Goal: Navigation & Orientation: Understand site structure

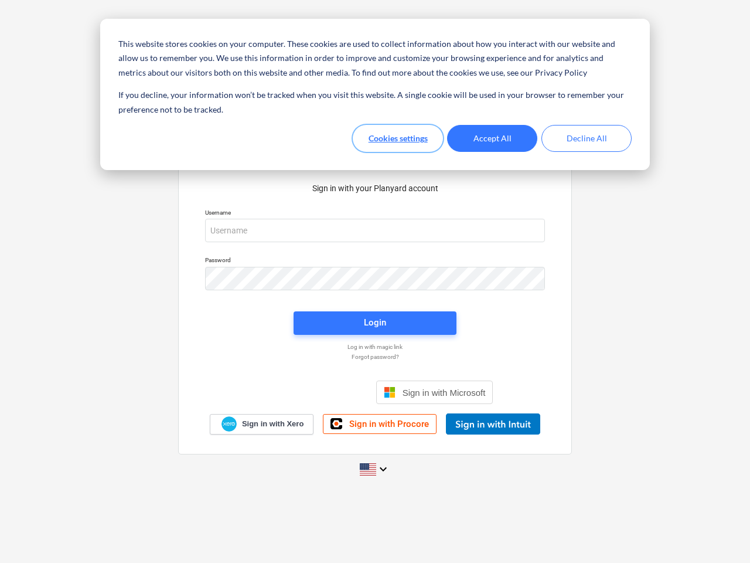
click at [398, 138] on button "Cookies settings" at bounding box center [398, 138] width 90 height 27
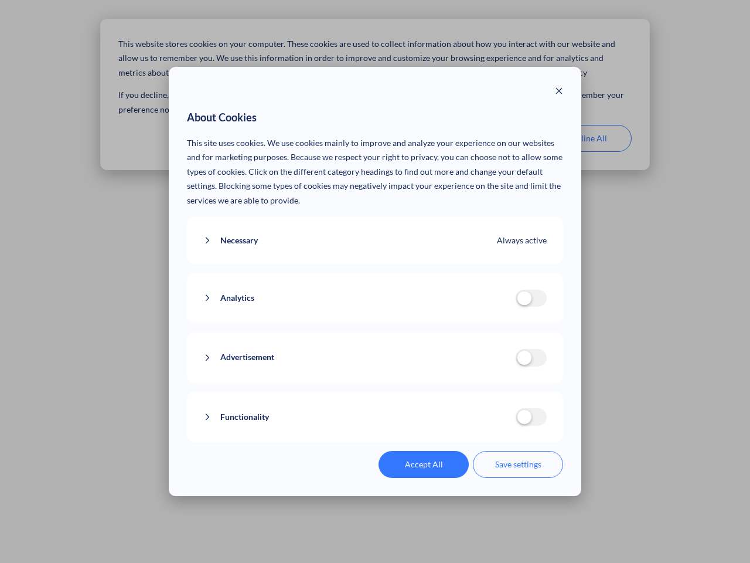
click at [492, 138] on p "This site uses cookies. We use cookies mainly to improve and analyze your exper…" at bounding box center [375, 172] width 377 height 72
click at [587, 138] on div "About Cookies This site uses cookies. We use cookies mainly to improve and anal…" at bounding box center [375, 281] width 750 height 563
click at [375, 230] on div "Necessary Always active These cookies are necessary for the website to function…" at bounding box center [375, 240] width 377 height 47
click at [375, 278] on div "Analytics analytics cookies disallowed These cookies help us to understand how …" at bounding box center [375, 298] width 377 height 50
click at [375, 323] on div "Analytics analytics cookies disallowed These cookies help us to understand how …" at bounding box center [375, 298] width 377 height 50
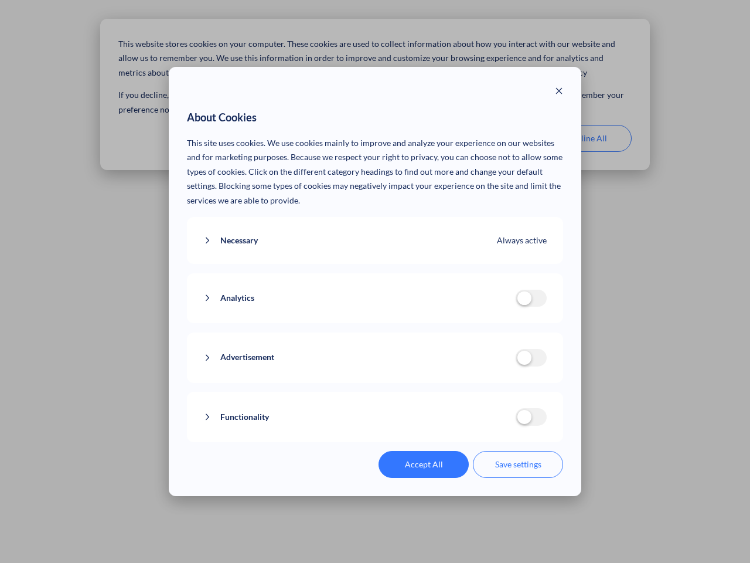
click at [435, 392] on div "Functionality functionality cookies disallowed We use a set of cookies that are…" at bounding box center [375, 416] width 377 height 50
click at [493, 424] on button "Functionality" at bounding box center [359, 417] width 312 height 15
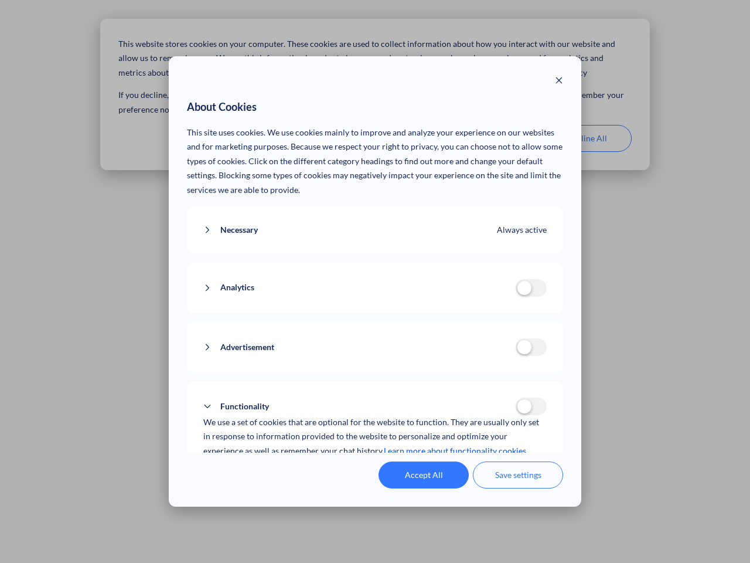
click at [375, 469] on div "Accept All Save settings" at bounding box center [375, 474] width 377 height 27
